Goal: Book appointment/travel/reservation

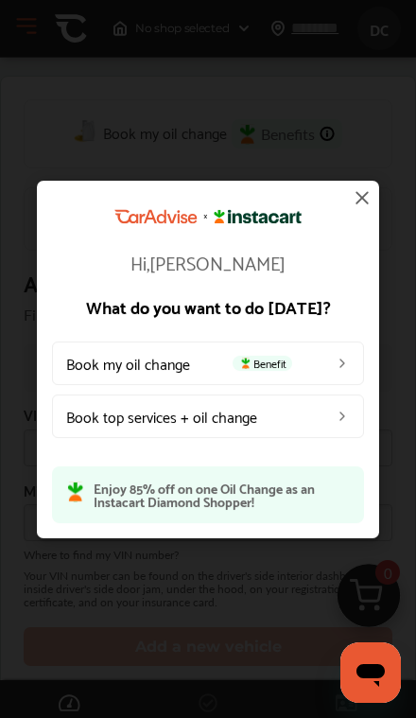
click at [337, 367] on img at bounding box center [342, 362] width 15 height 15
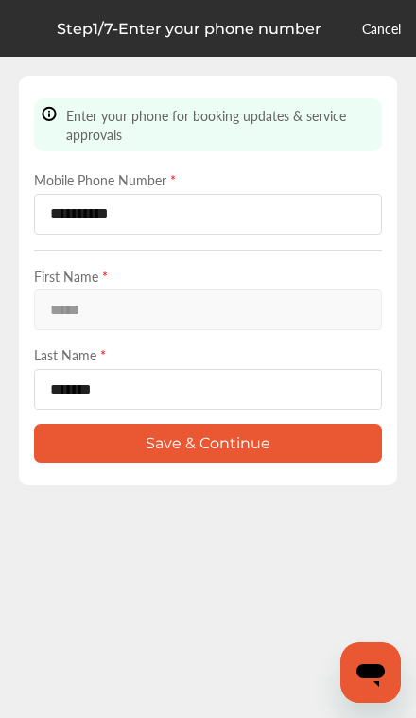
click at [261, 450] on button "Save & Continue" at bounding box center [208, 443] width 348 height 39
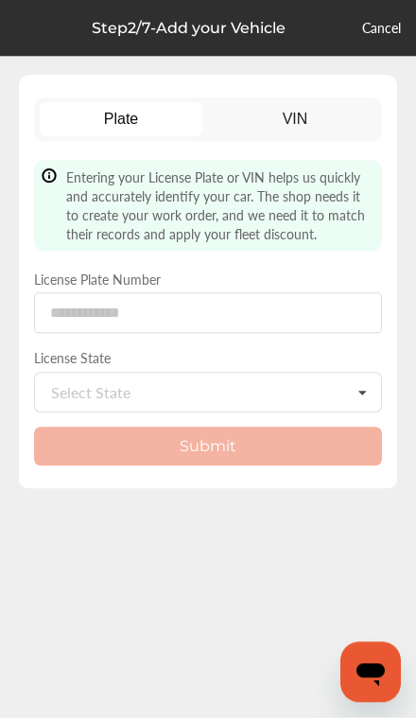
scroll to position [38, 0]
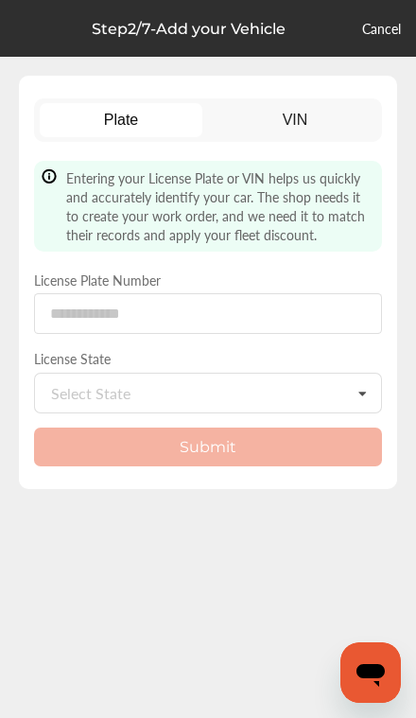
click at [353, 374] on icon at bounding box center [362, 394] width 32 height 41
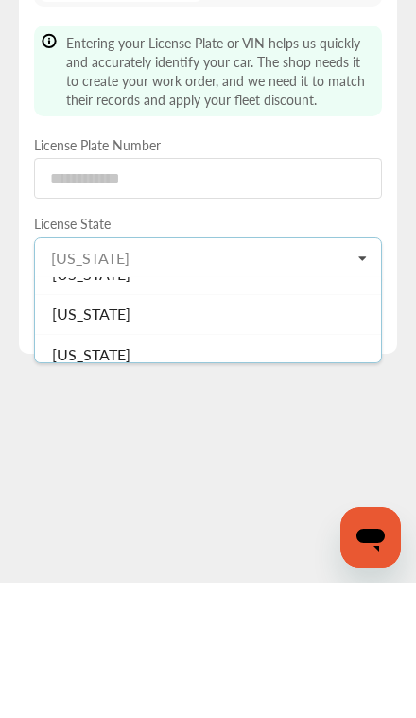
scroll to position [1850, 0]
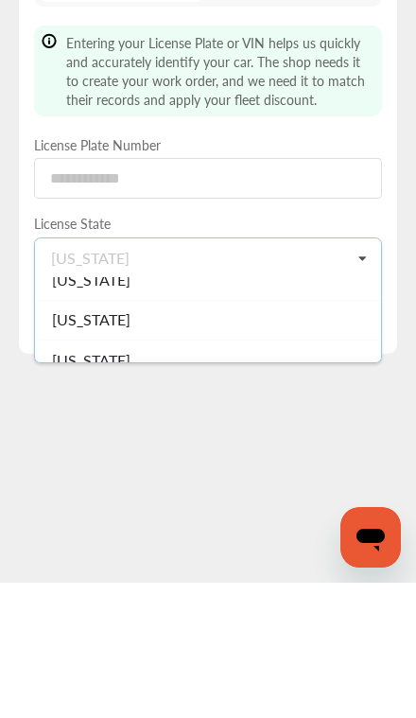
click at [131, 445] on span "[US_STATE]" at bounding box center [91, 456] width 79 height 22
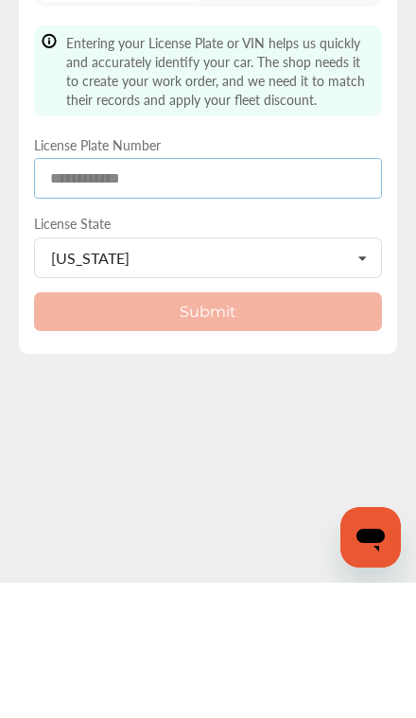
click at [259, 293] on input at bounding box center [208, 313] width 348 height 41
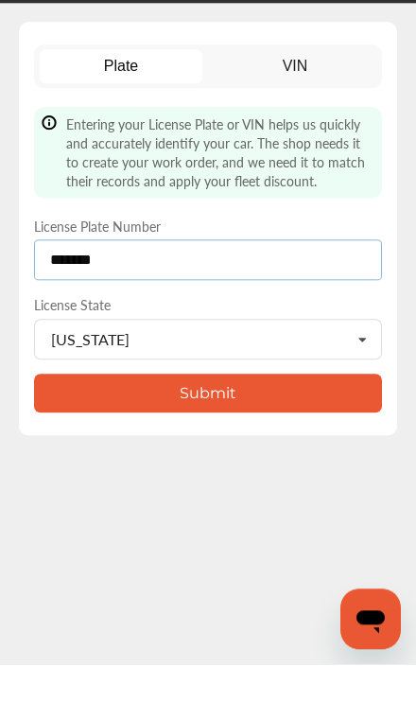
type input "*******"
click at [259, 428] on button "Submit" at bounding box center [208, 447] width 348 height 39
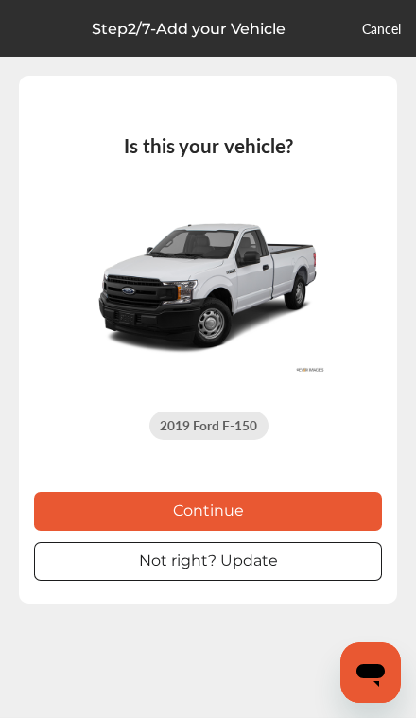
scroll to position [0, 0]
click at [303, 513] on button "Continue" at bounding box center [208, 511] width 348 height 39
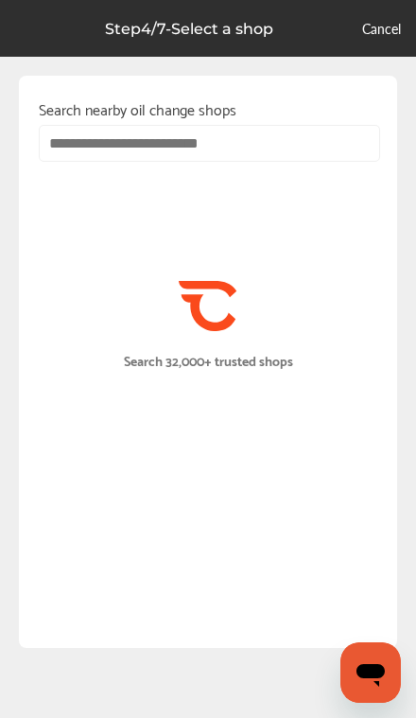
click at [243, 140] on input "text" at bounding box center [209, 143] width 341 height 37
click at [224, 198] on Location "Use Current Location" at bounding box center [208, 189] width 334 height 54
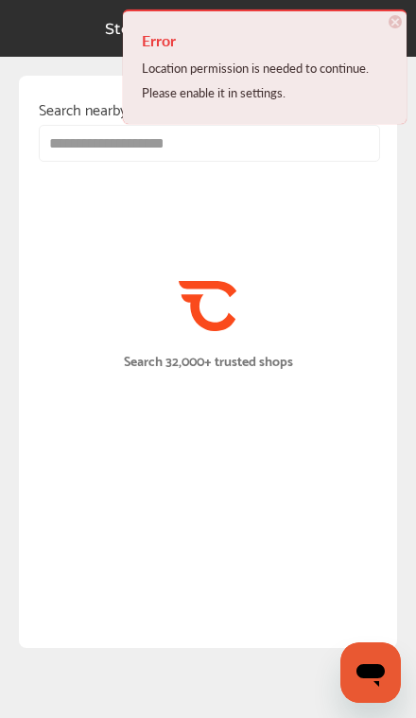
click at [209, 148] on input "**********" at bounding box center [209, 143] width 341 height 37
click at [257, 150] on input "**********" at bounding box center [209, 143] width 341 height 37
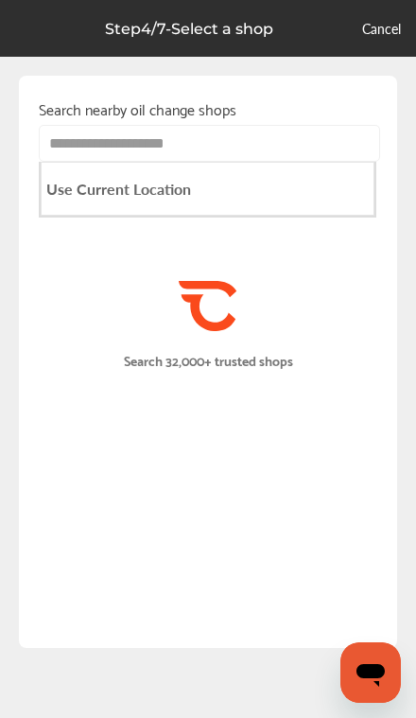
click at [307, 55] on div "Location permission is needed to continue. Please enable it in settings." at bounding box center [265, 51] width 246 height 49
click at [267, 96] on p "Search nearby oil change shops" at bounding box center [208, 109] width 339 height 26
click at [237, 119] on p "Search nearby oil change shops" at bounding box center [208, 109] width 339 height 26
click at [219, 121] on p "Search nearby oil change shops" at bounding box center [208, 109] width 339 height 26
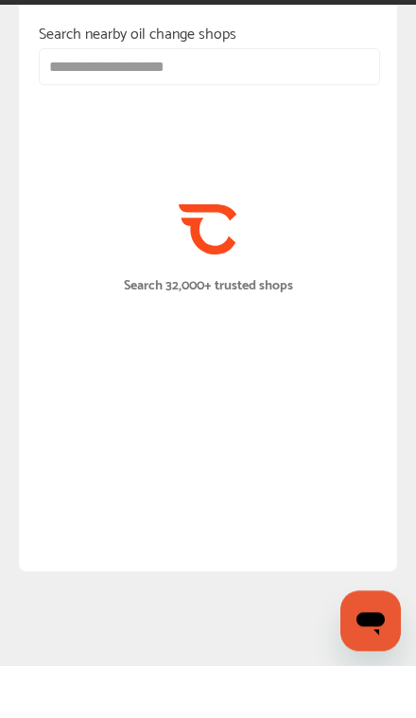
scroll to position [25, 0]
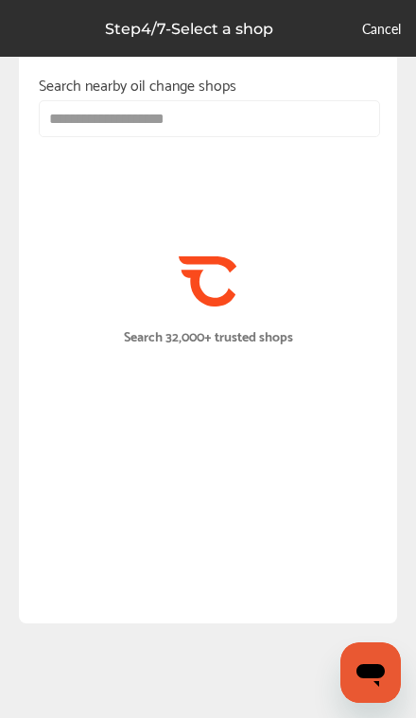
click at [169, 104] on input "**********" at bounding box center [209, 118] width 341 height 37
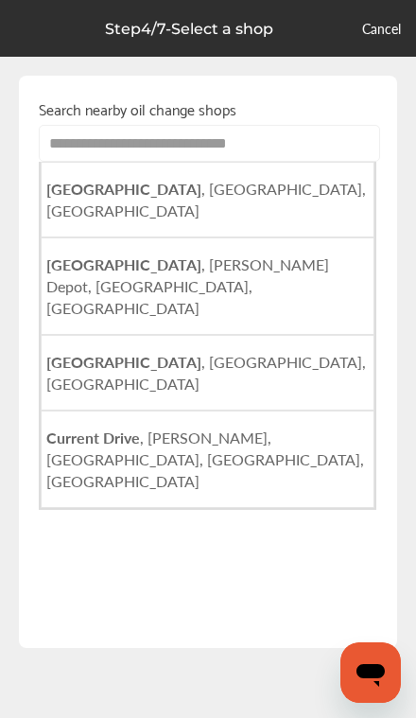
click at [225, 254] on span "[GEOGRAPHIC_DATA] , [PERSON_NAME][GEOGRAPHIC_DATA], [GEOGRAPHIC_DATA], [GEOGRAP…" at bounding box center [187, 286] width 283 height 65
type input "**********"
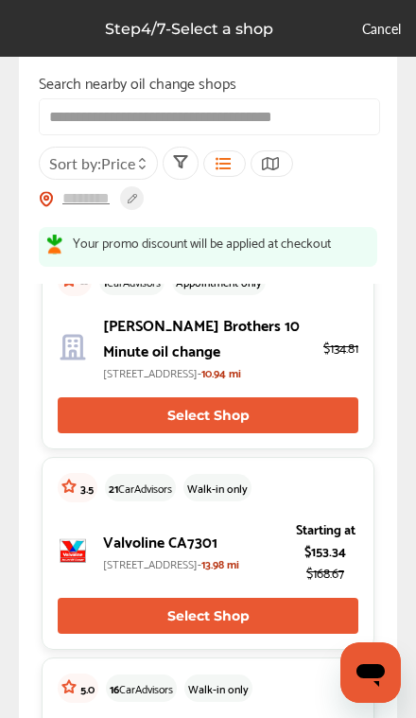
scroll to position [676, 0]
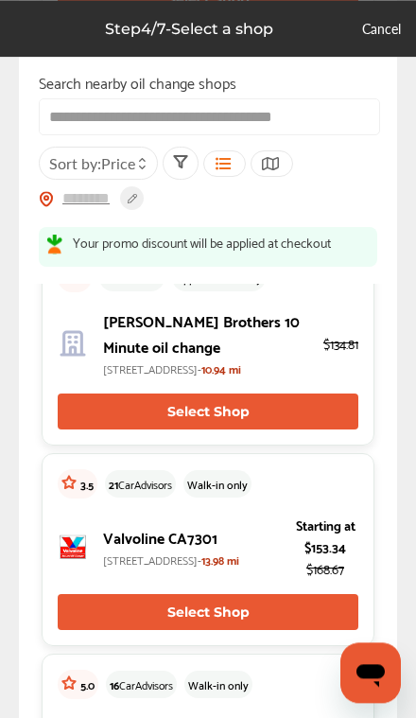
click at [254, 429] on button "Select Shop" at bounding box center [208, 412] width 301 height 36
type input "*****"
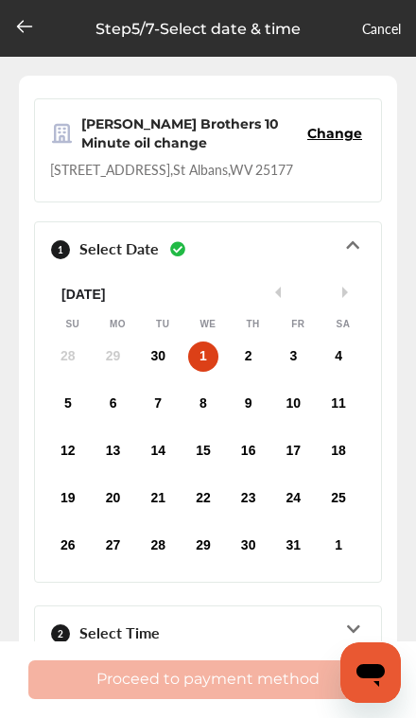
click at [253, 680] on div "Proceed to payment method" at bounding box center [208, 679] width 416 height 77
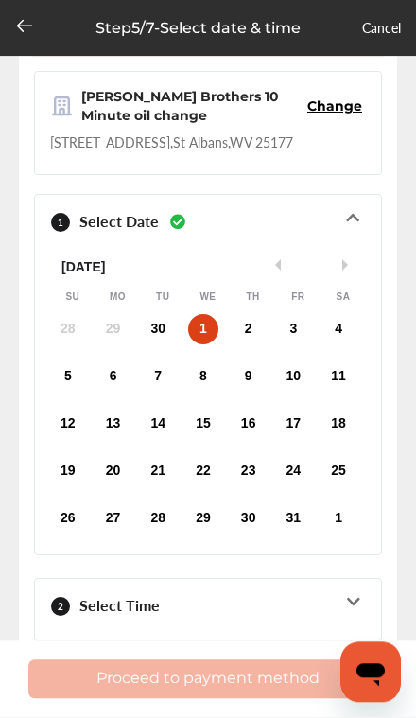
scroll to position [79, 0]
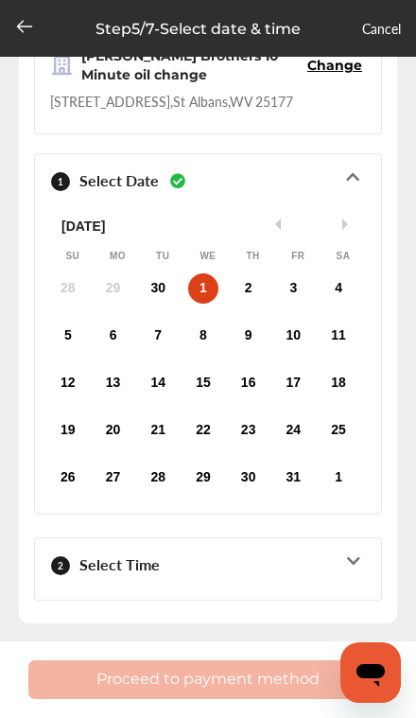
click at [355, 575] on div at bounding box center [208, 579] width 316 height 9
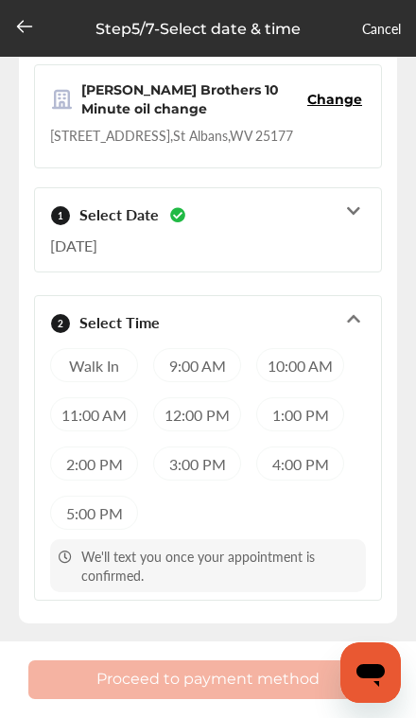
click at [311, 397] on div "1:00 PM" at bounding box center [300, 414] width 88 height 34
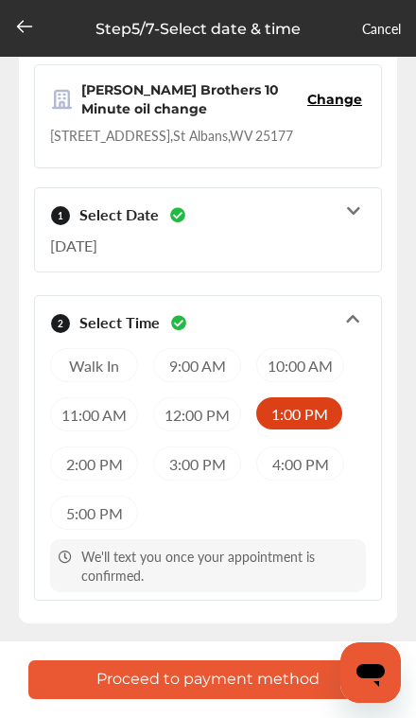
click at [275, 682] on button "Proceed to payment method" at bounding box center [207, 679] width 359 height 39
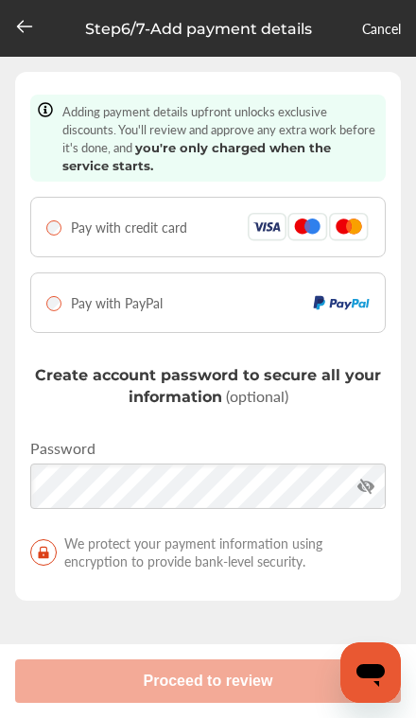
click at [384, 27] on link "Cancel" at bounding box center [381, 28] width 39 height 19
